Goal: Find specific page/section: Find specific page/section

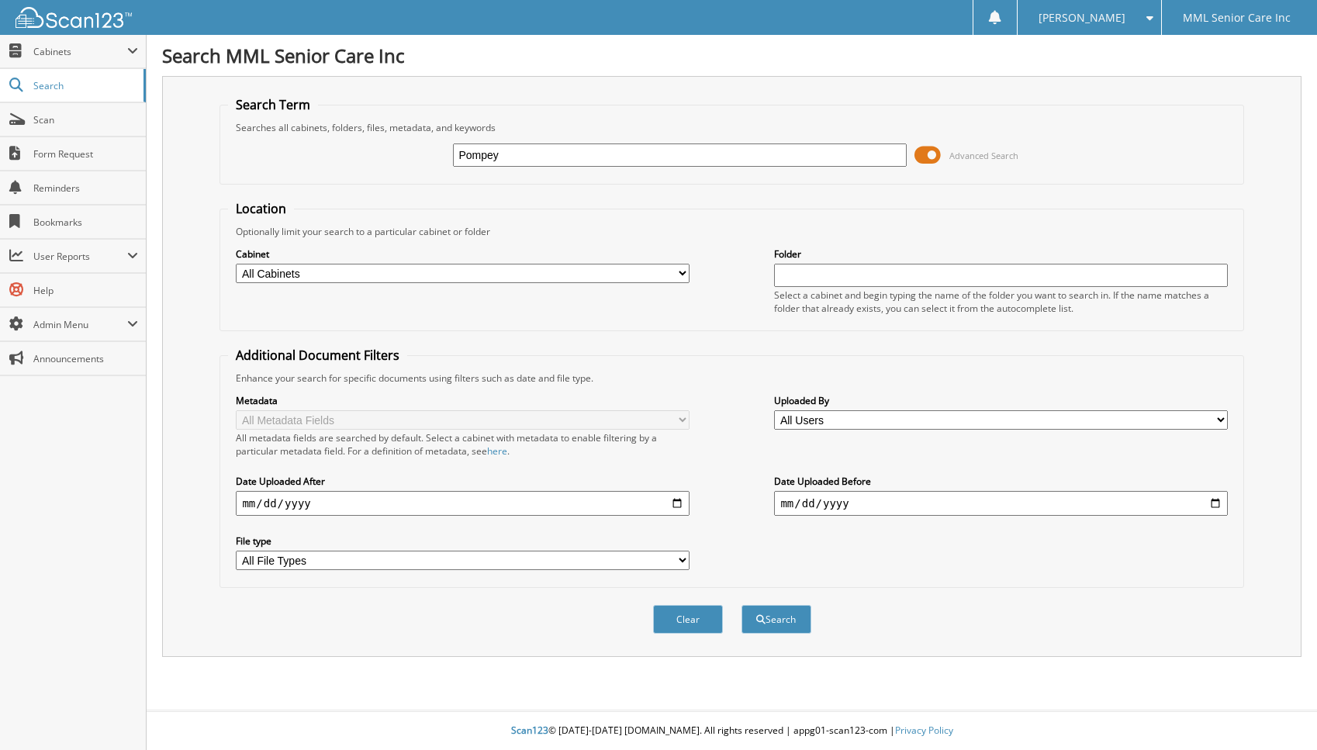
type input "Pompey"
click at [742, 605] on button "Search" at bounding box center [777, 619] width 70 height 29
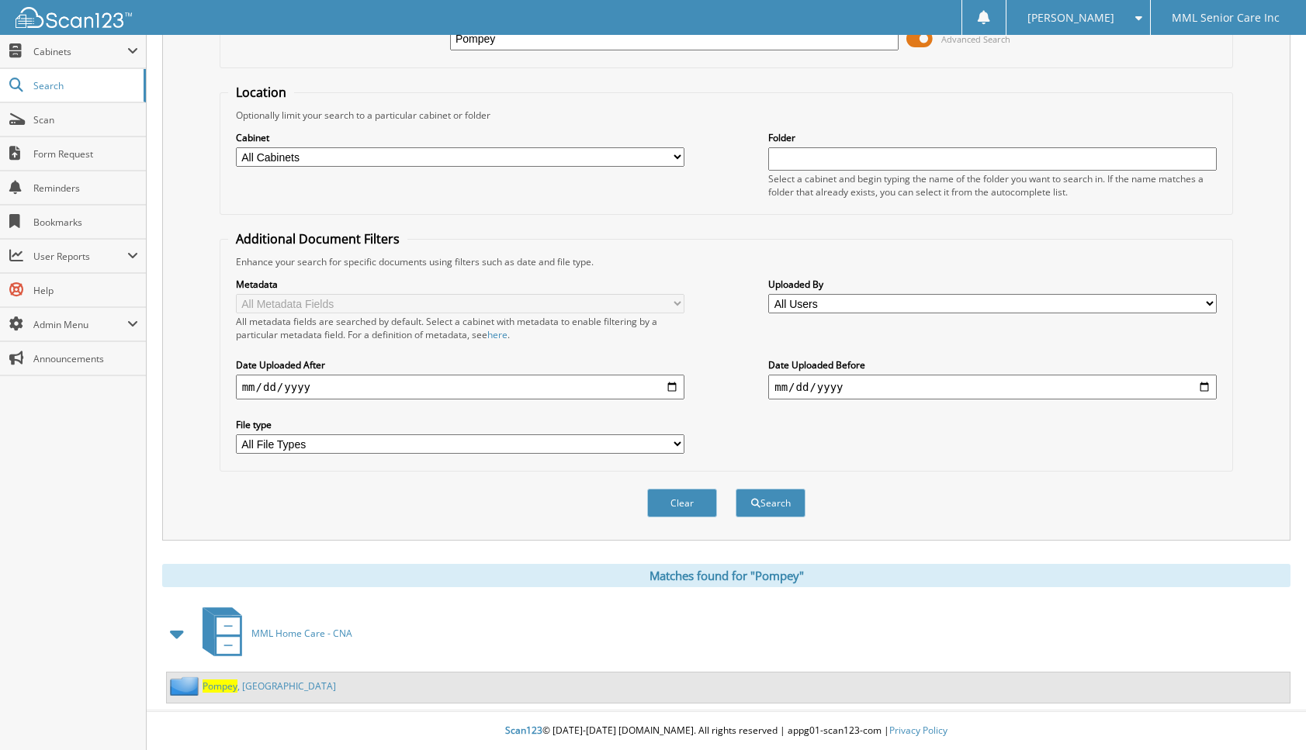
click at [265, 678] on div "[PERSON_NAME][GEOGRAPHIC_DATA]" at bounding box center [251, 685] width 169 height 19
click at [265, 680] on link "[PERSON_NAME][GEOGRAPHIC_DATA]" at bounding box center [268, 686] width 133 height 13
